Goal: Check status

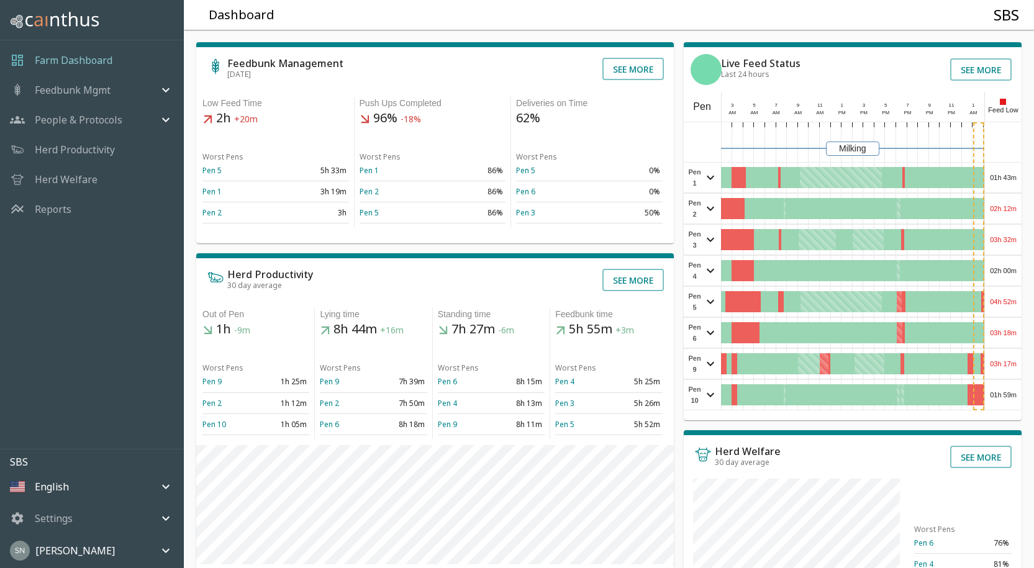
drag, startPoint x: 1000, startPoint y: 176, endPoint x: 1016, endPoint y: 181, distance: 16.1
click at [1016, 181] on div "01h 43m" at bounding box center [1003, 178] width 37 height 30
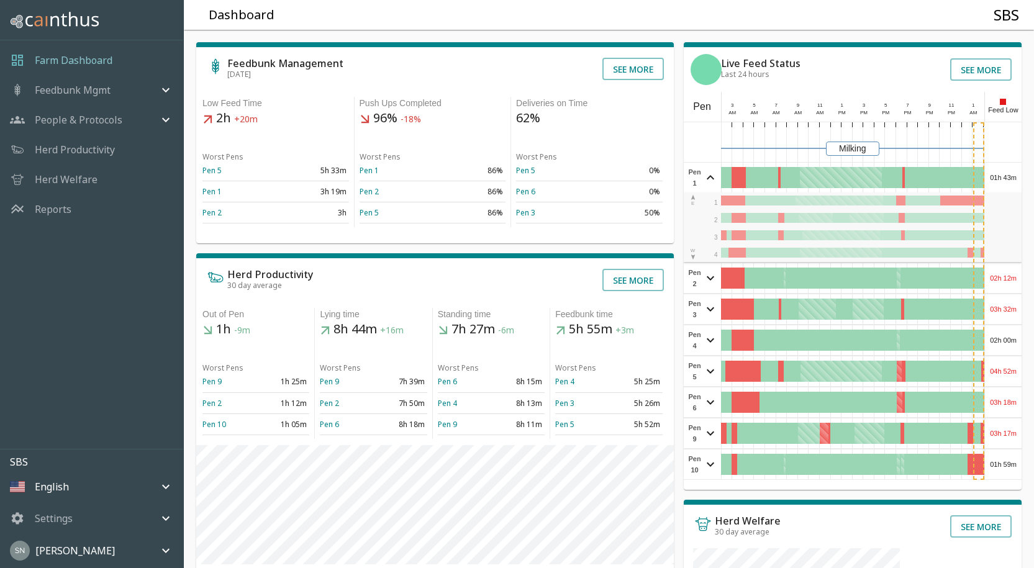
click at [1016, 181] on div "01h 43m" at bounding box center [1003, 178] width 37 height 30
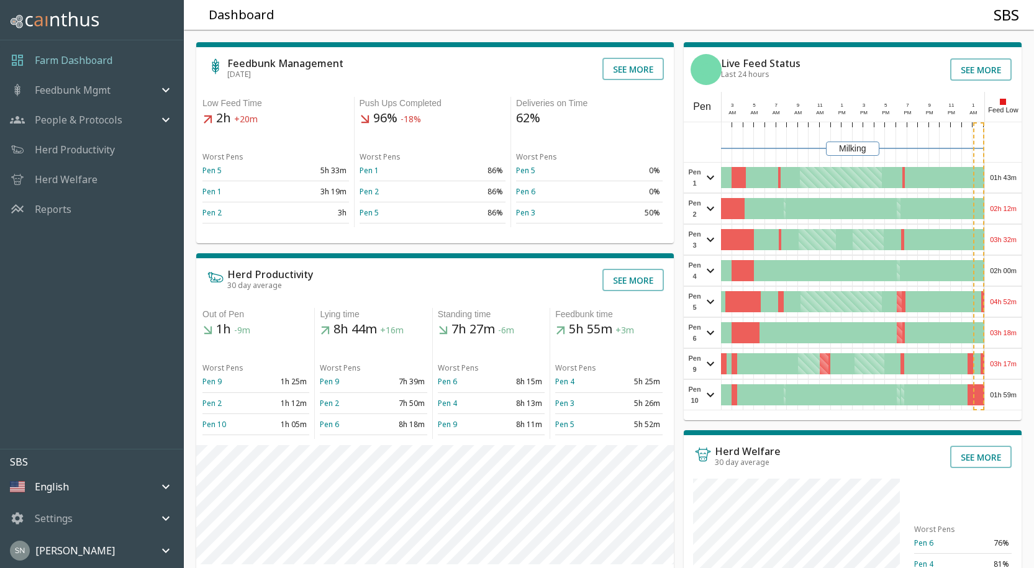
drag, startPoint x: 1016, startPoint y: 181, endPoint x: 1011, endPoint y: 162, distance: 19.3
click at [1011, 162] on div "Pen 1 01h 43m View Pen E W 1 2 3 4" at bounding box center [853, 177] width 338 height 31
click at [1008, 208] on div "02h 12m" at bounding box center [1003, 209] width 37 height 30
drag, startPoint x: 1008, startPoint y: 208, endPoint x: 1019, endPoint y: 209, distance: 11.3
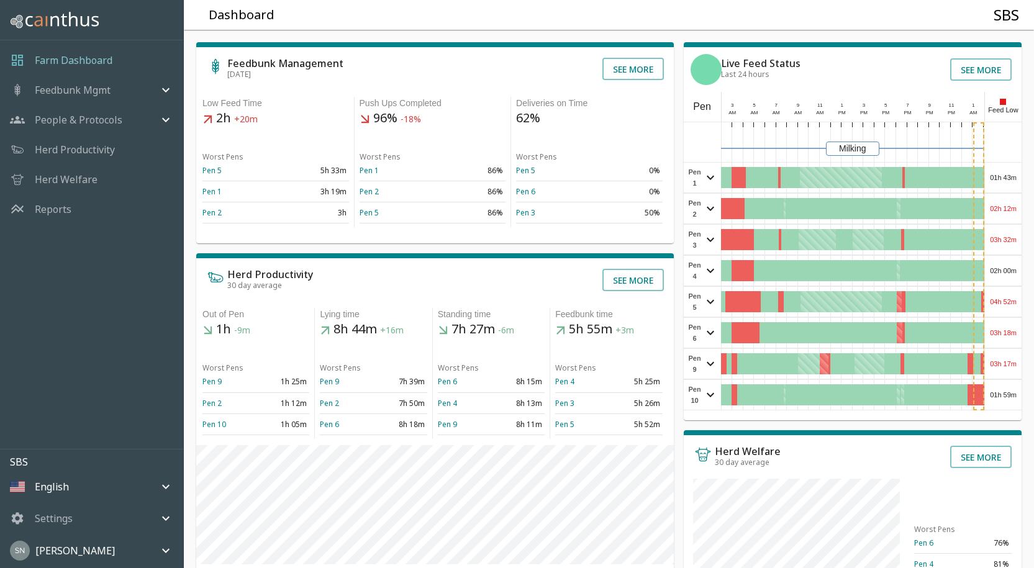
click at [1013, 203] on div "02h 12m" at bounding box center [1003, 209] width 37 height 30
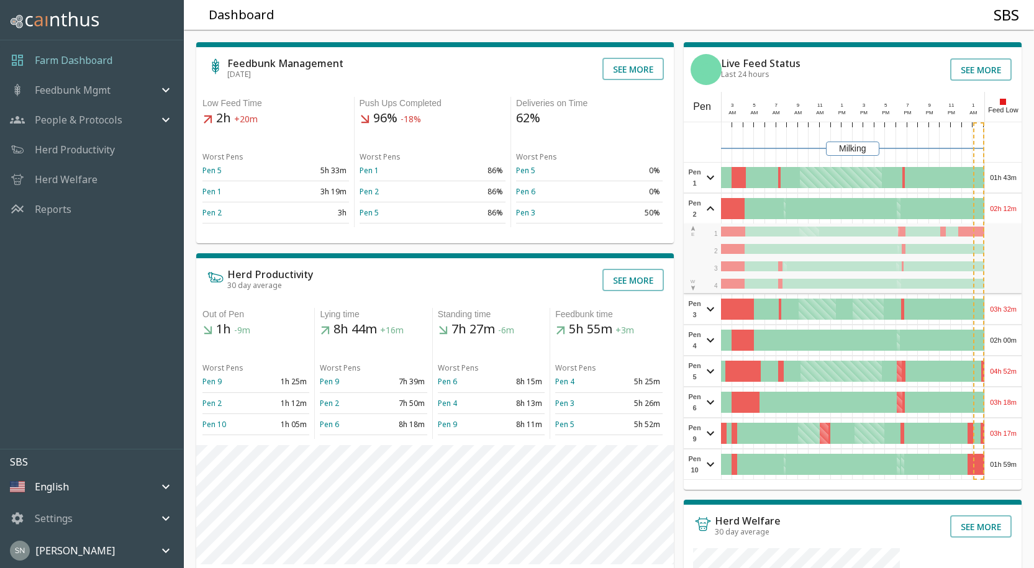
click at [1013, 203] on div "02h 12m" at bounding box center [1003, 209] width 37 height 30
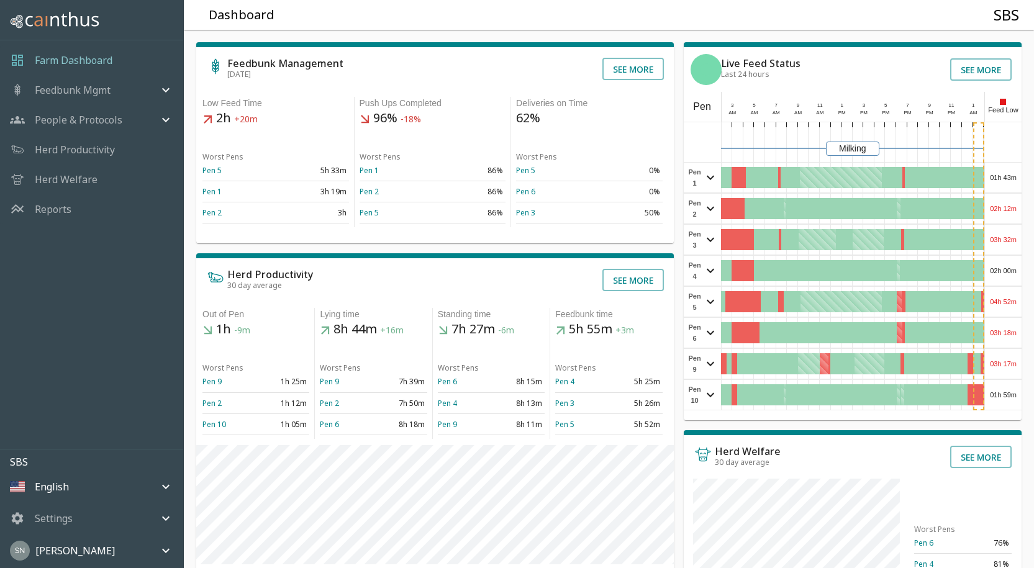
drag, startPoint x: 1013, startPoint y: 203, endPoint x: 1021, endPoint y: 128, distance: 75.5
click at [1021, 114] on div "Feed Low" at bounding box center [1003, 107] width 37 height 30
click at [1003, 232] on div "03h 32m" at bounding box center [1003, 240] width 37 height 30
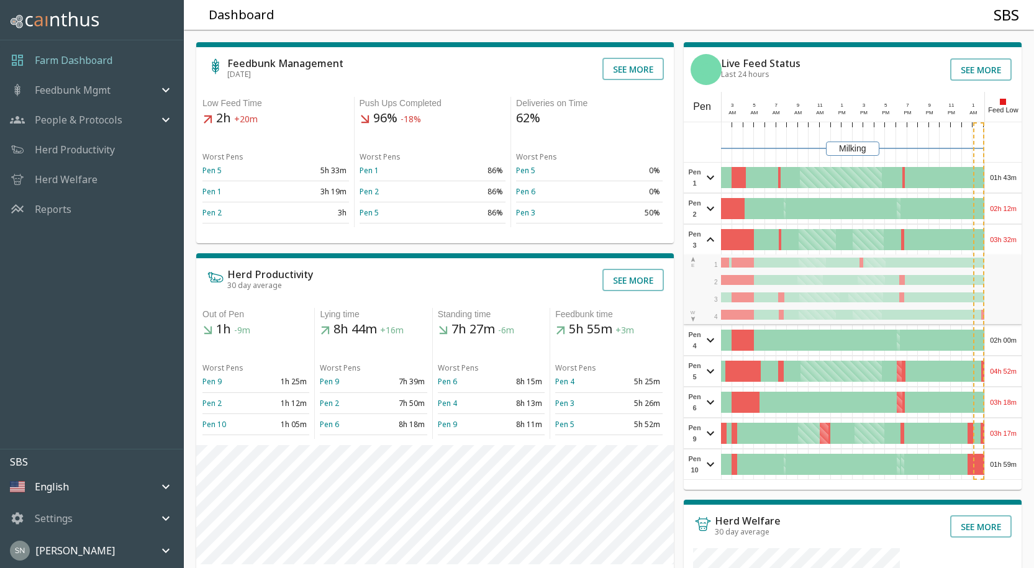
click at [1003, 232] on div "03h 32m" at bounding box center [1003, 240] width 37 height 30
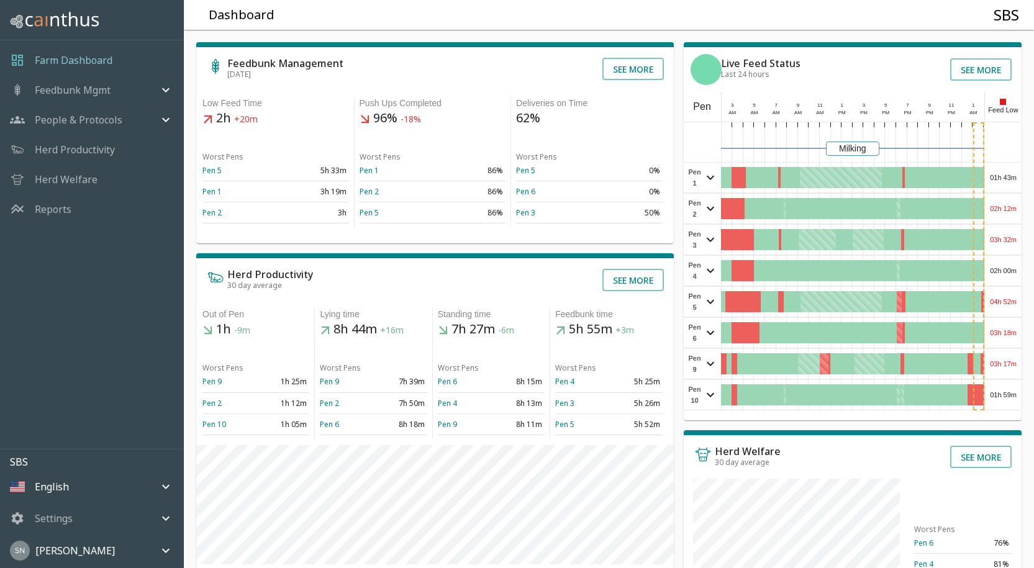
click at [1013, 265] on div "02h 00m" at bounding box center [1003, 271] width 37 height 30
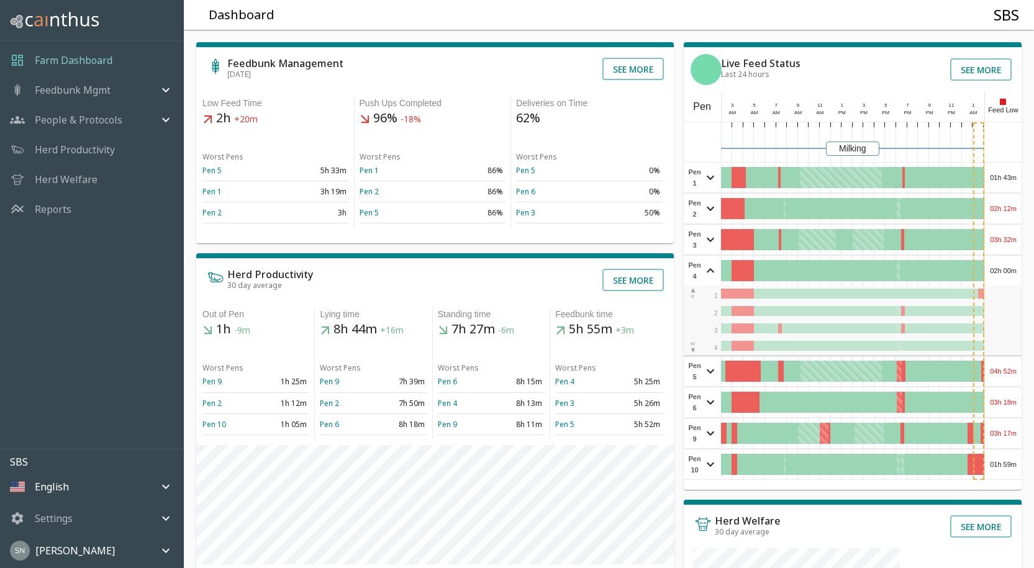
click at [1013, 265] on div "02h 00m" at bounding box center [1003, 271] width 37 height 30
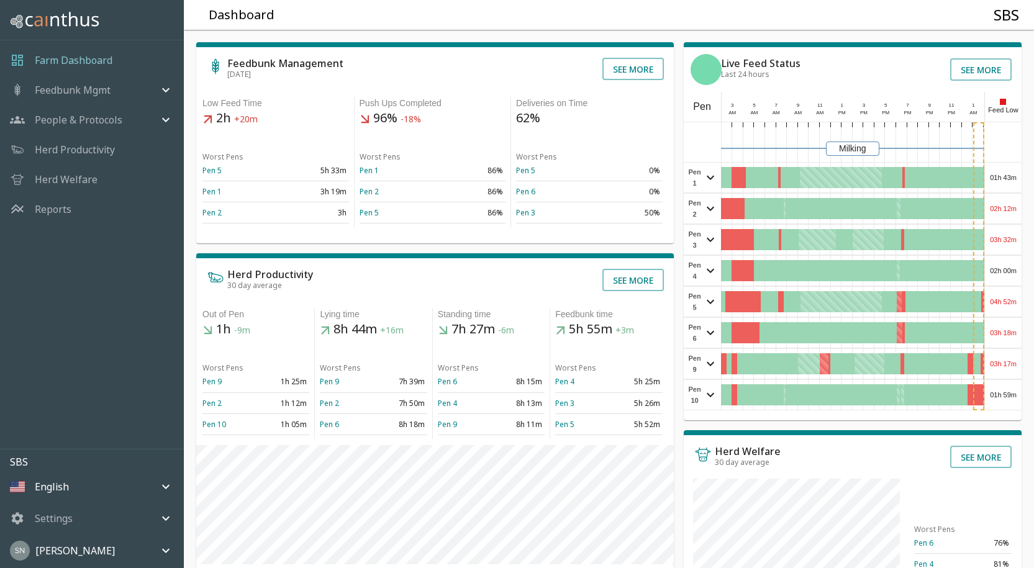
click at [1006, 296] on div "04h 52m" at bounding box center [1003, 302] width 37 height 30
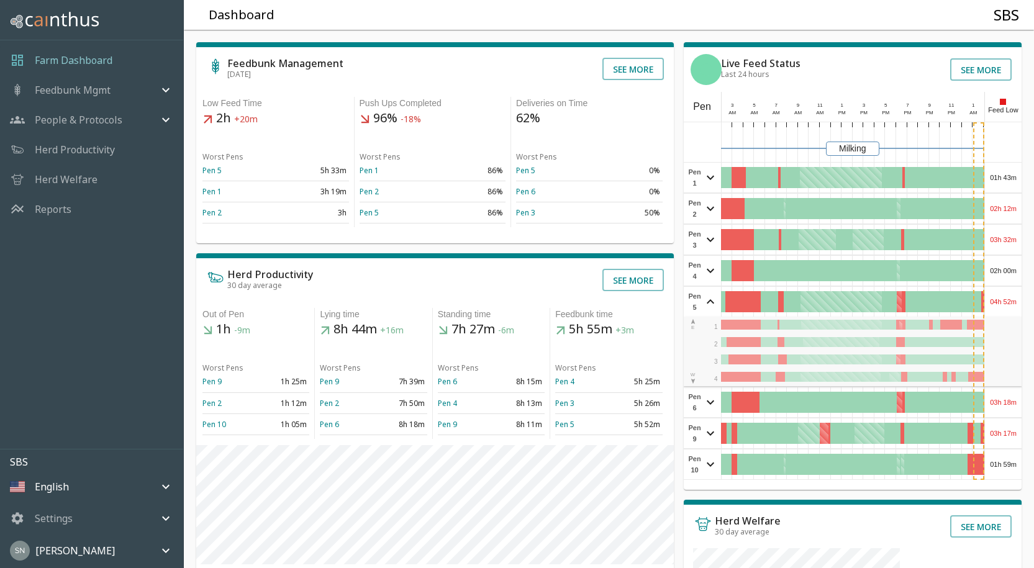
click at [1006, 296] on div "04h 52m" at bounding box center [1003, 302] width 37 height 30
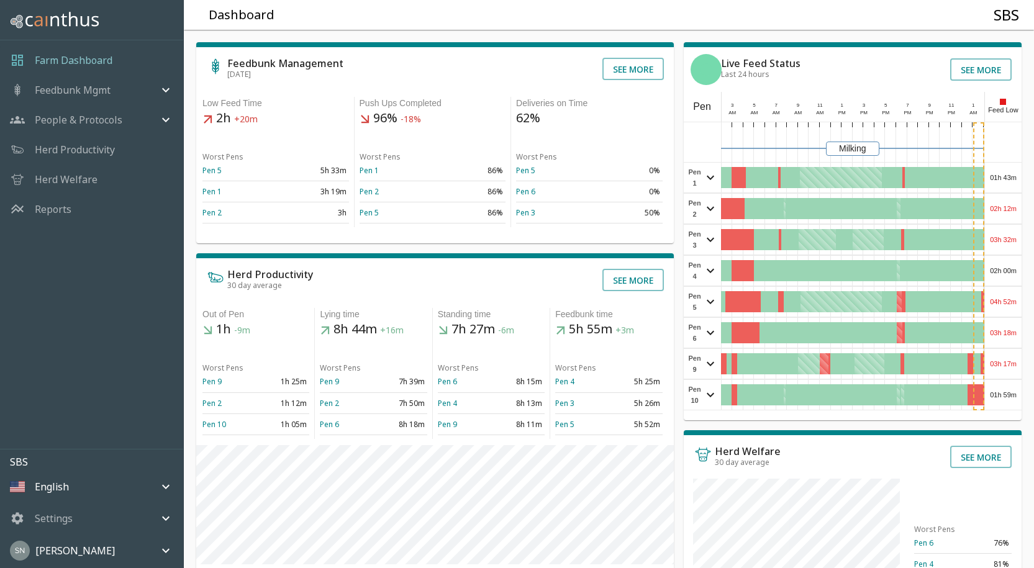
click at [1006, 296] on div "04h 52m" at bounding box center [1003, 302] width 37 height 30
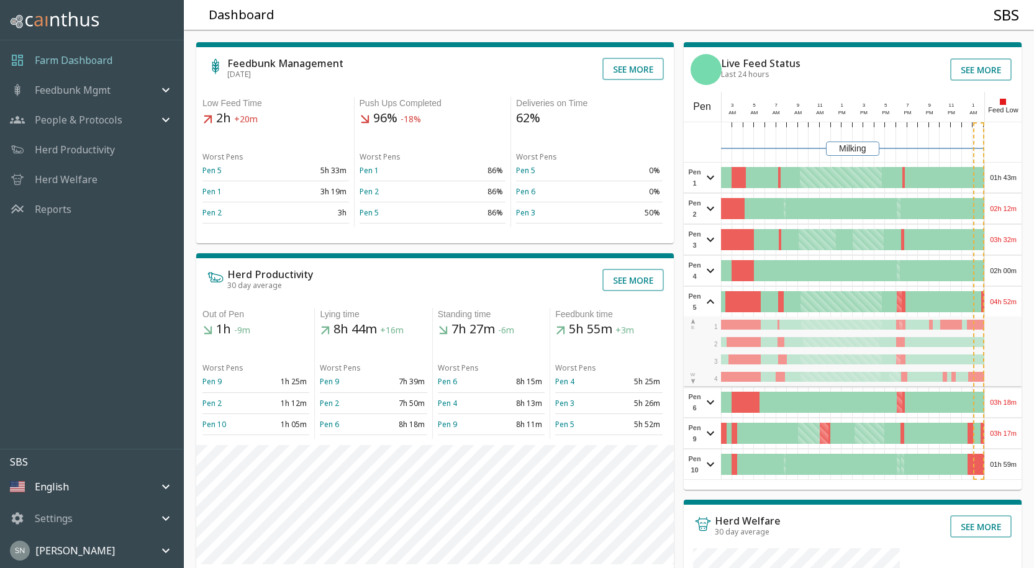
click at [1006, 295] on div "04h 52m" at bounding box center [1003, 302] width 37 height 30
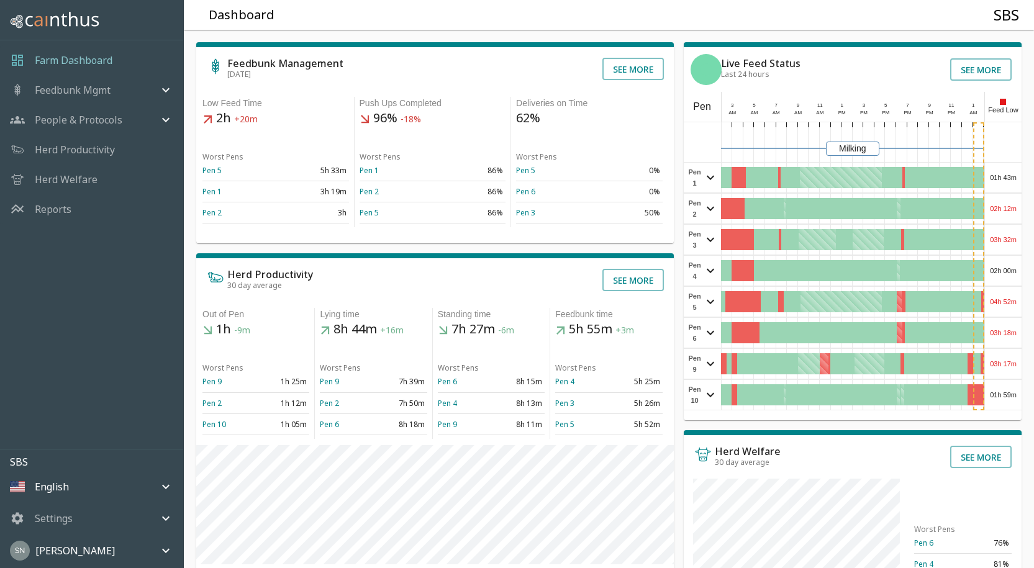
click at [1005, 329] on div "03h 18m" at bounding box center [1003, 333] width 37 height 30
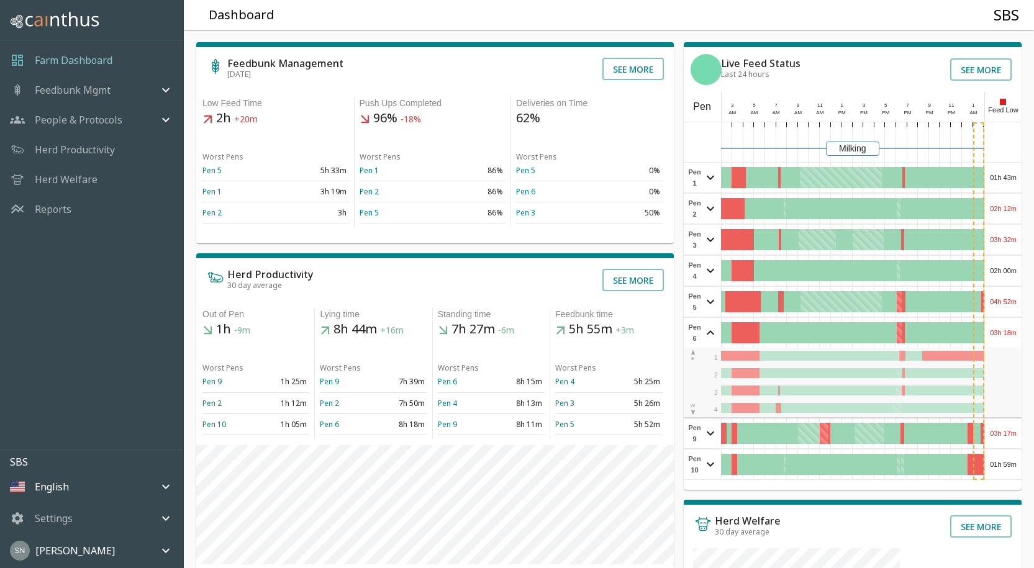
click at [1005, 330] on div "03h 18m" at bounding box center [1003, 333] width 37 height 30
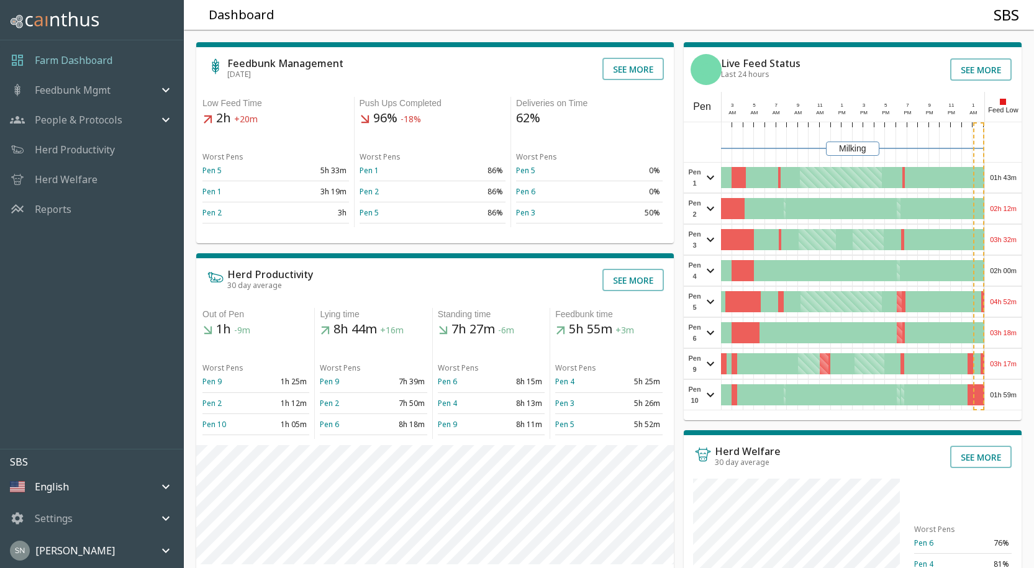
click at [1016, 329] on div "03h 18m" at bounding box center [1003, 333] width 37 height 30
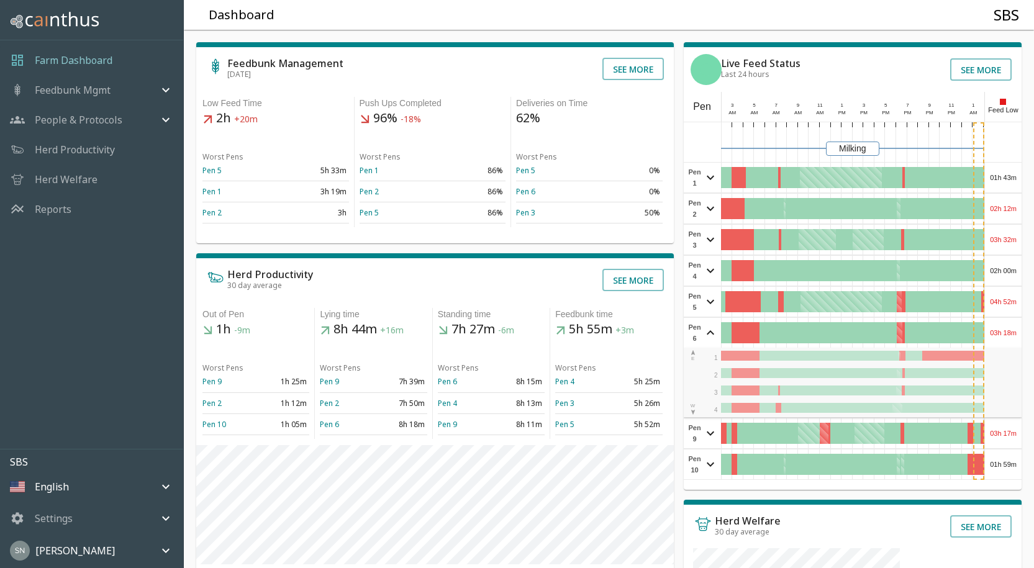
drag, startPoint x: 1016, startPoint y: 329, endPoint x: 1011, endPoint y: 373, distance: 44.4
click at [1011, 373] on div "2" at bounding box center [854, 373] width 335 height 17
click at [1019, 330] on div "03h 18m" at bounding box center [1003, 333] width 37 height 30
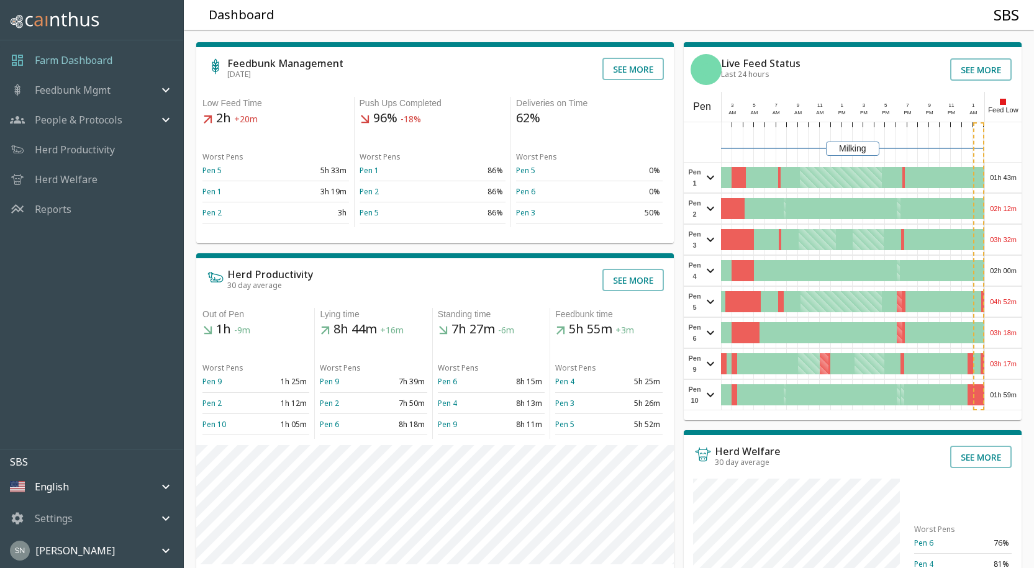
click at [1015, 367] on div "03h 17m" at bounding box center [1003, 364] width 37 height 30
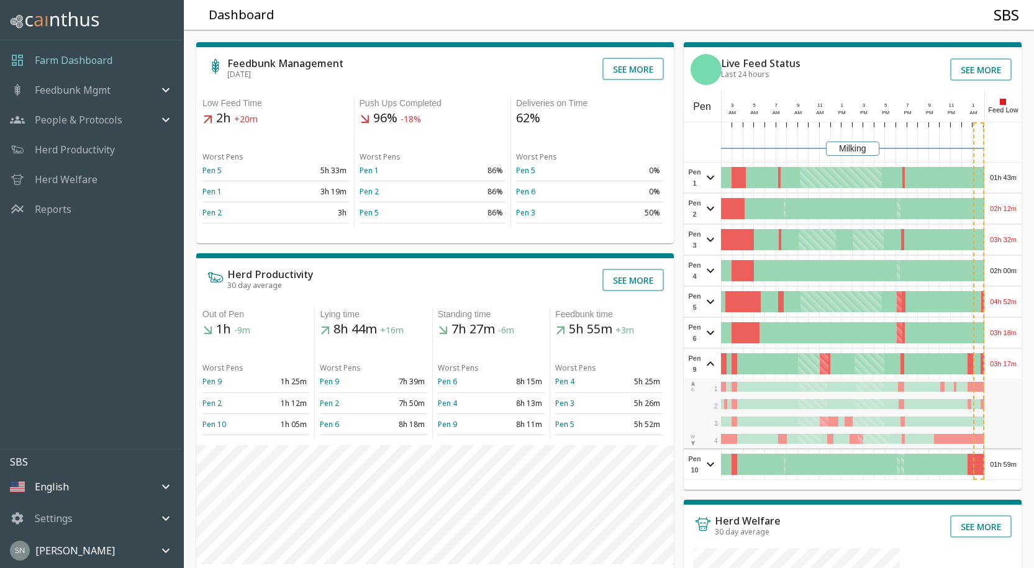
click at [1015, 367] on div "03h 17m" at bounding box center [1003, 364] width 37 height 30
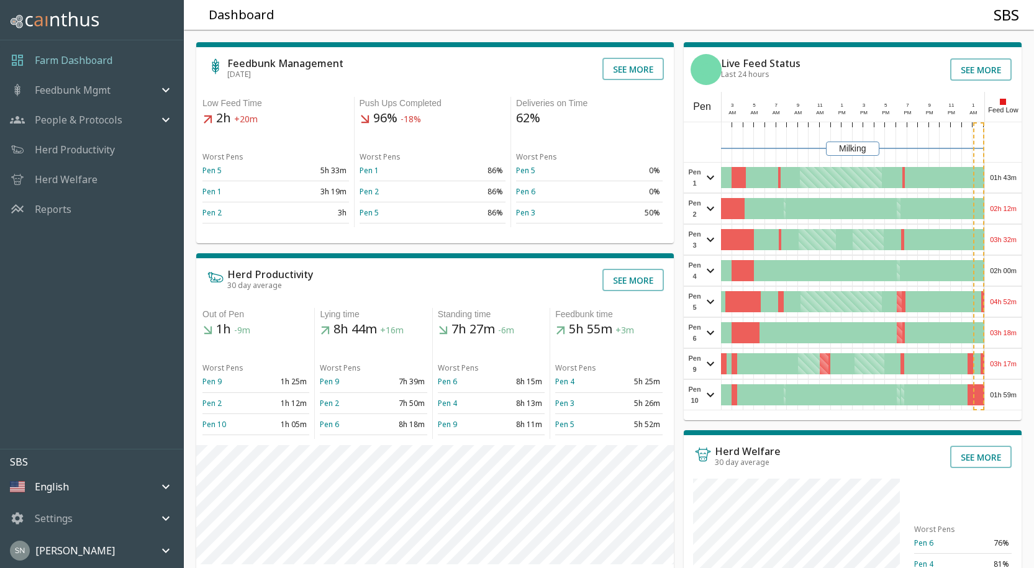
click at [1008, 391] on div "01h 59m" at bounding box center [1003, 395] width 37 height 30
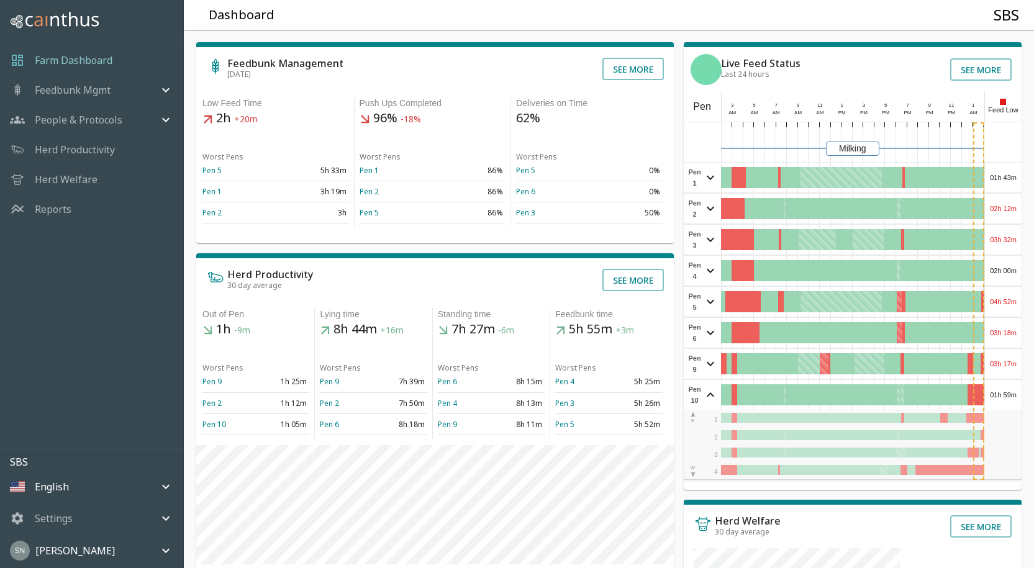
click at [1008, 391] on div "01h 59m" at bounding box center [1003, 395] width 37 height 30
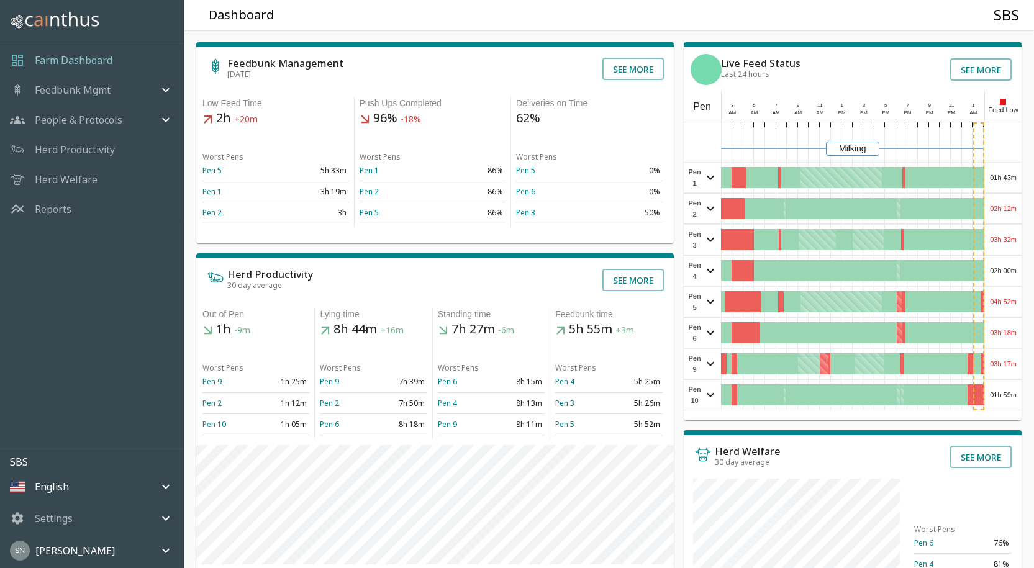
drag, startPoint x: 1008, startPoint y: 391, endPoint x: 1027, endPoint y: 284, distance: 109.2
click at [1027, 284] on div "Feedbunk Management [DATE] See more Low Feed Time 2h +20m Worst Pens Pen 5 5h 3…" at bounding box center [604, 420] width 860 height 800
